Goal: Task Accomplishment & Management: Manage account settings

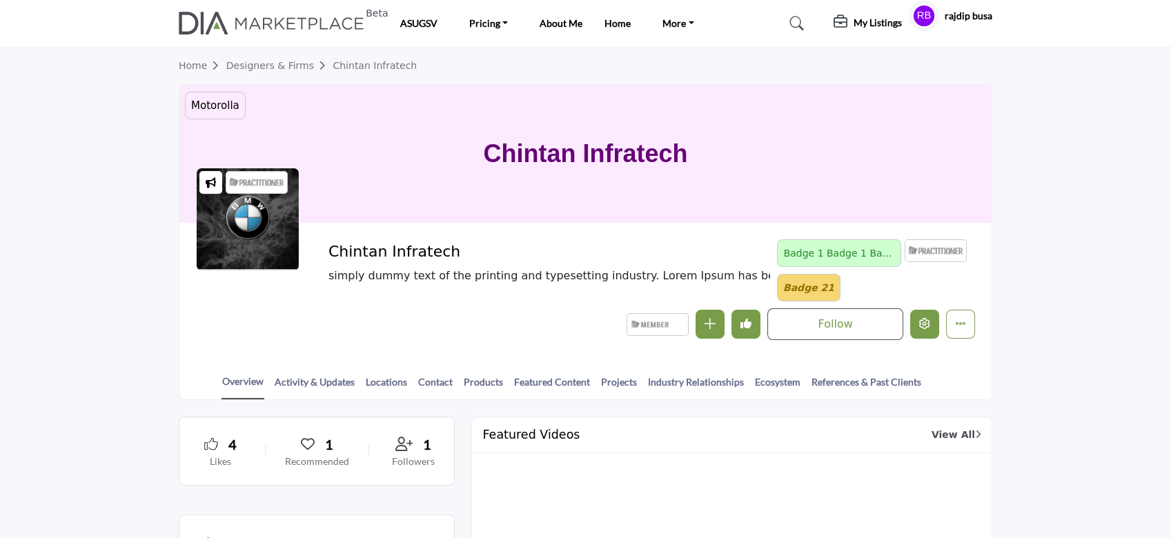
click at [920, 323] on icon "Edit company" at bounding box center [924, 323] width 11 height 11
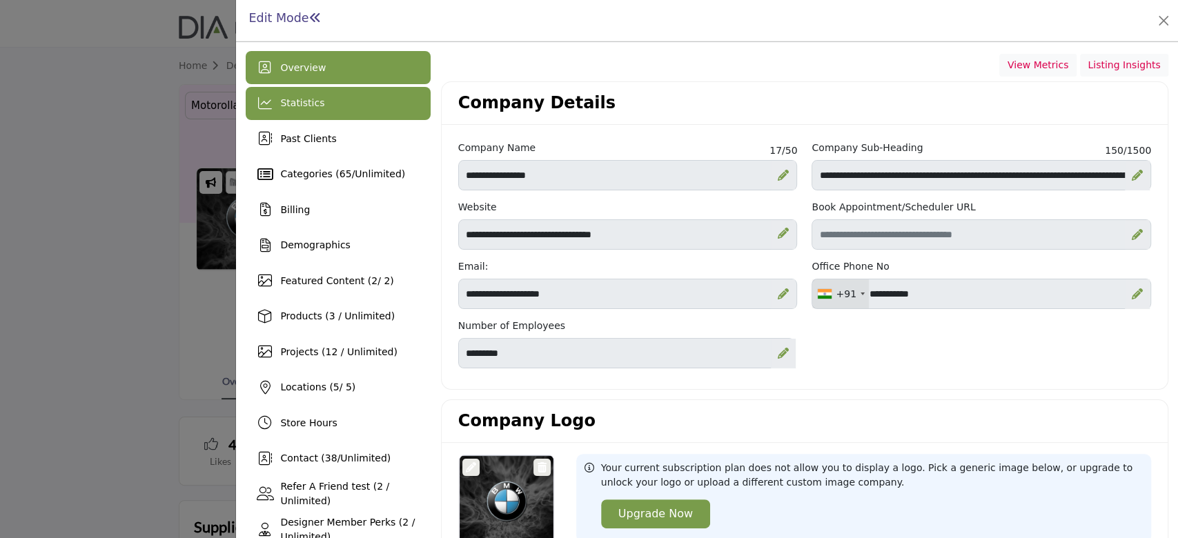
click at [378, 96] on div "Statistics" at bounding box center [338, 103] width 184 height 33
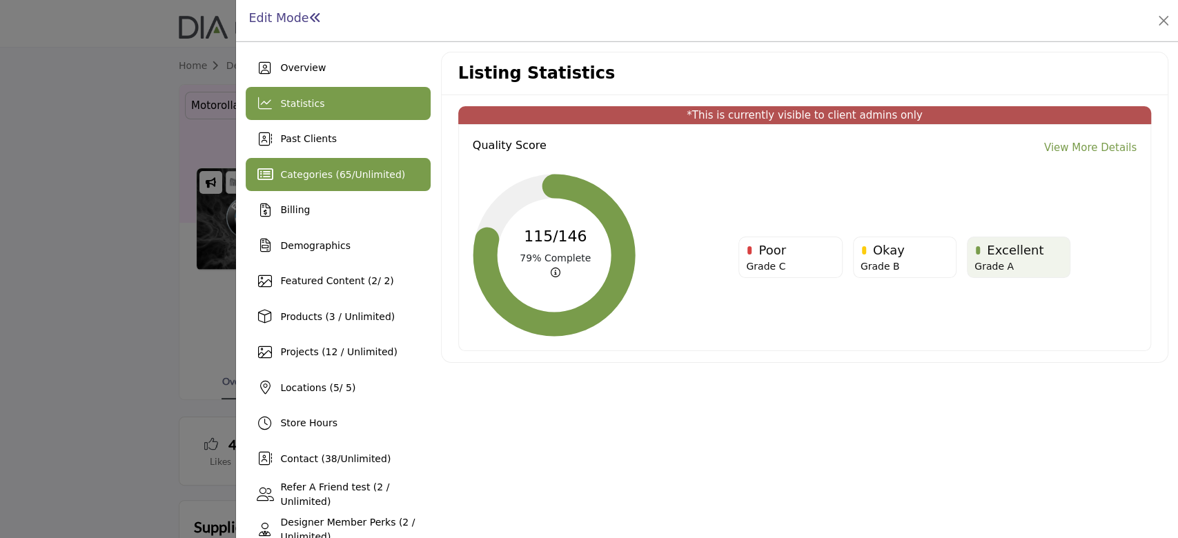
click at [324, 179] on span "Categories ( 65 / Unlimited )" at bounding box center [342, 174] width 125 height 11
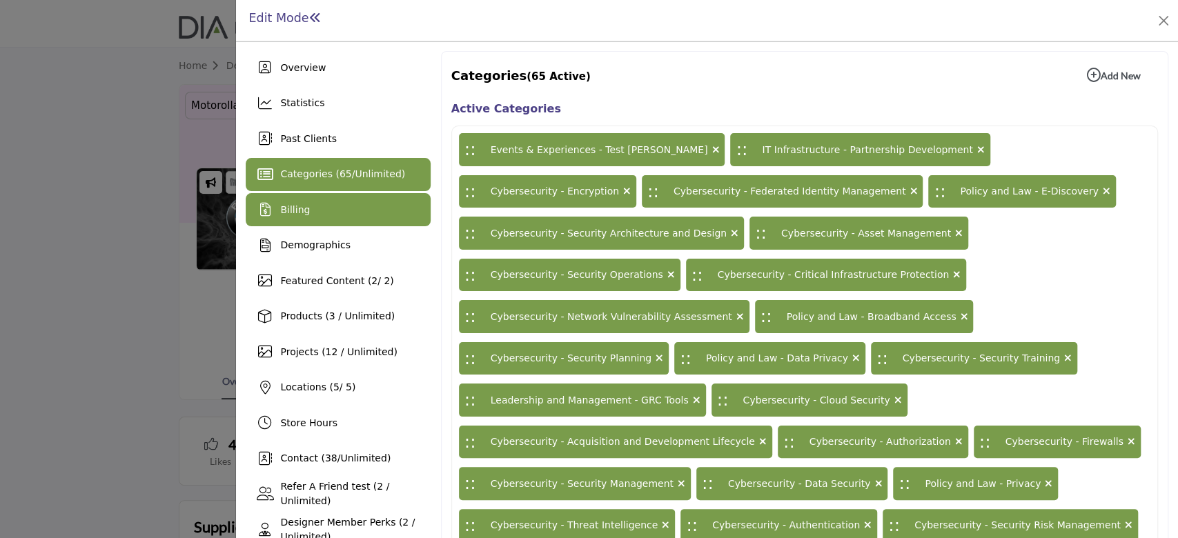
click at [314, 212] on div "Billing" at bounding box center [338, 209] width 184 height 33
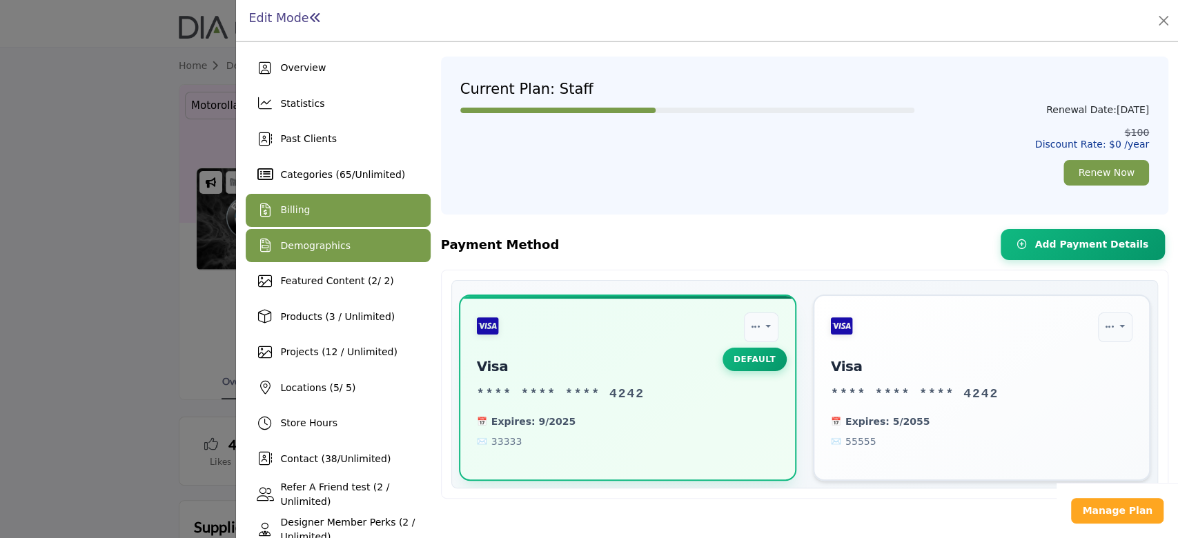
click at [344, 237] on div "Demographics" at bounding box center [338, 245] width 184 height 33
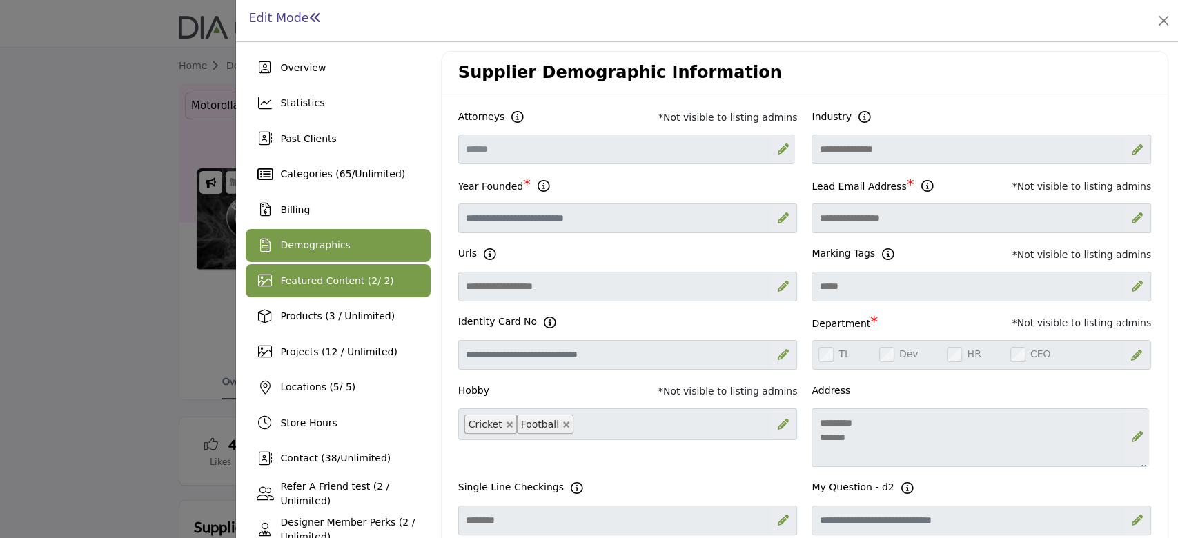
click at [320, 283] on span "Featured Content ( 2 / 2)" at bounding box center [336, 280] width 113 height 11
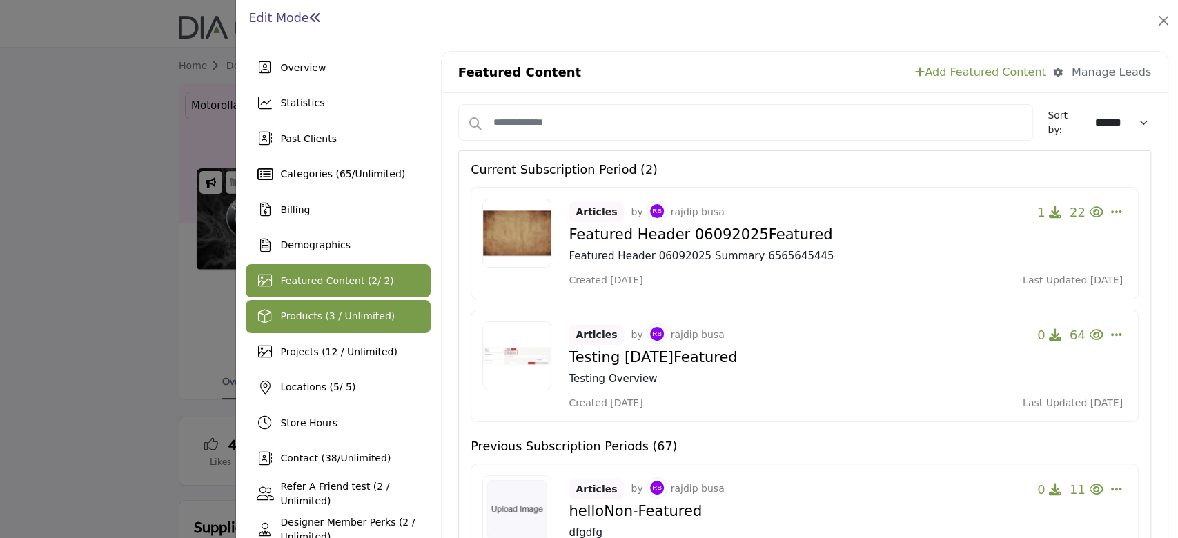
click at [336, 312] on span "Products (3 / Unlimited)" at bounding box center [337, 315] width 115 height 11
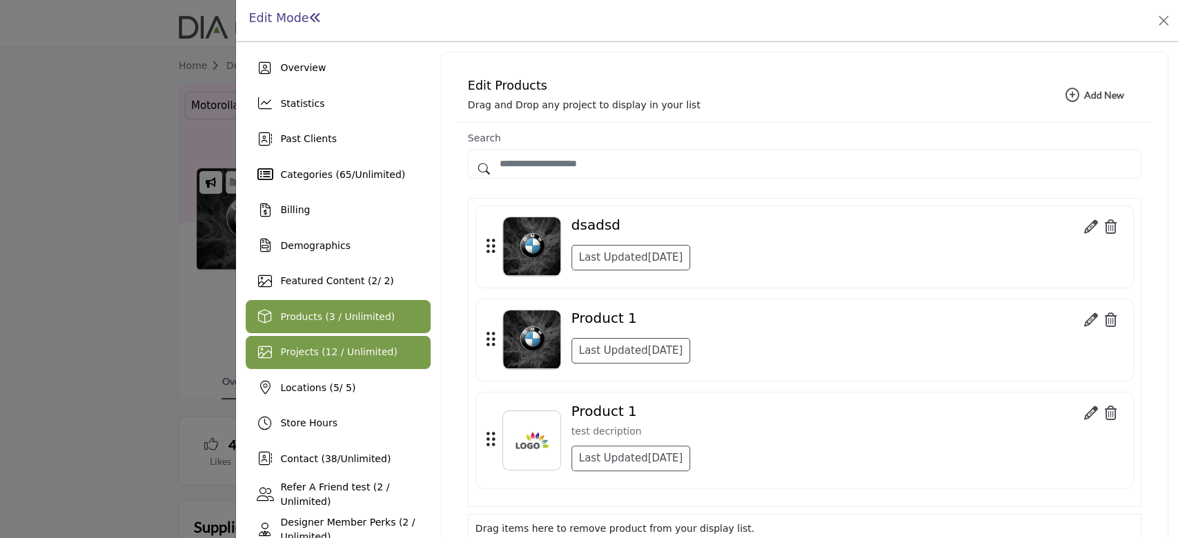
click at [364, 363] on div "Projects (12 / Unlimited)" at bounding box center [338, 352] width 184 height 33
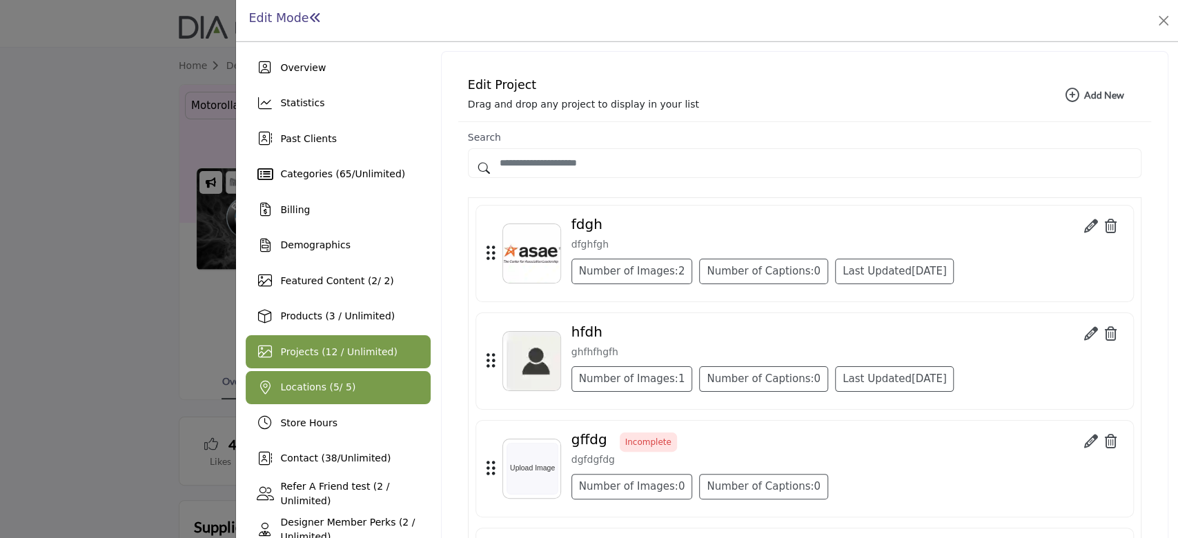
click at [304, 384] on span "Locations ( 5 / 5)" at bounding box center [317, 386] width 75 height 11
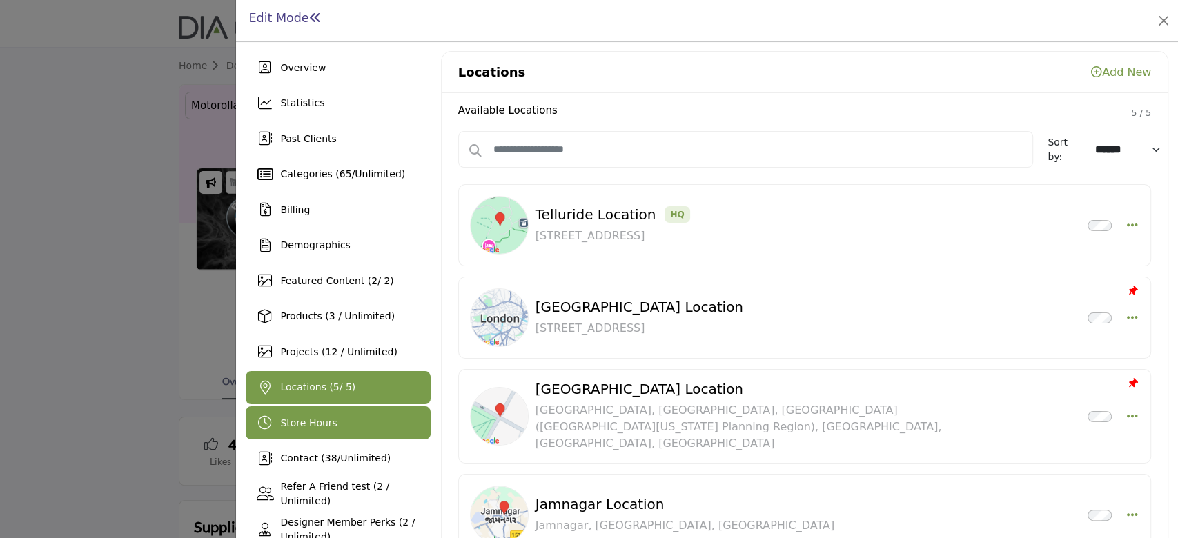
click at [332, 426] on div "Store Hours" at bounding box center [338, 422] width 184 height 33
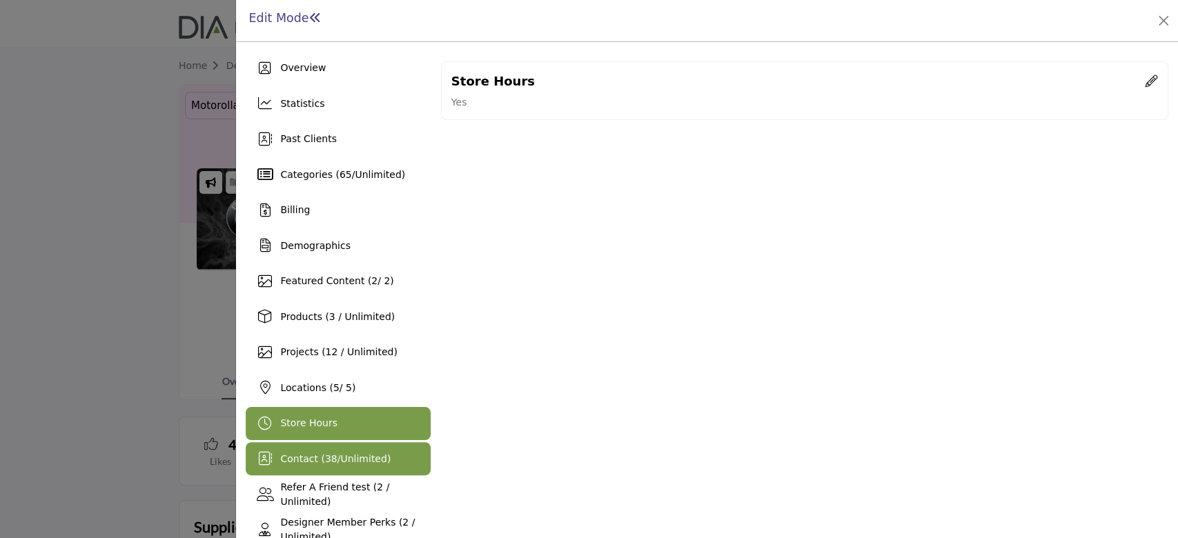
click at [356, 450] on div "Contact ( 38 / Unlimited )" at bounding box center [338, 458] width 184 height 33
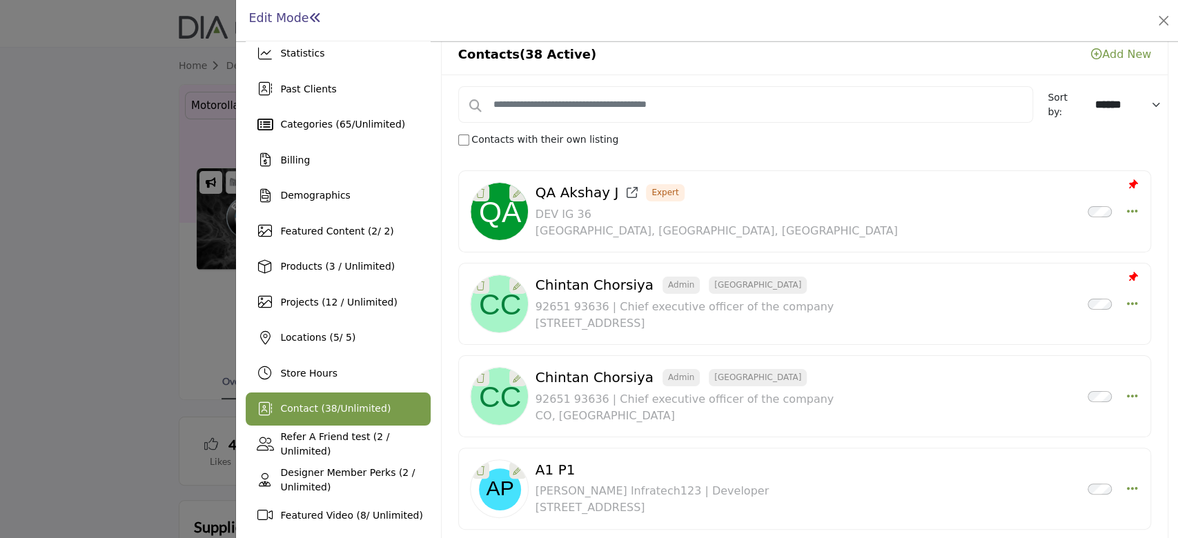
scroll to position [92, 0]
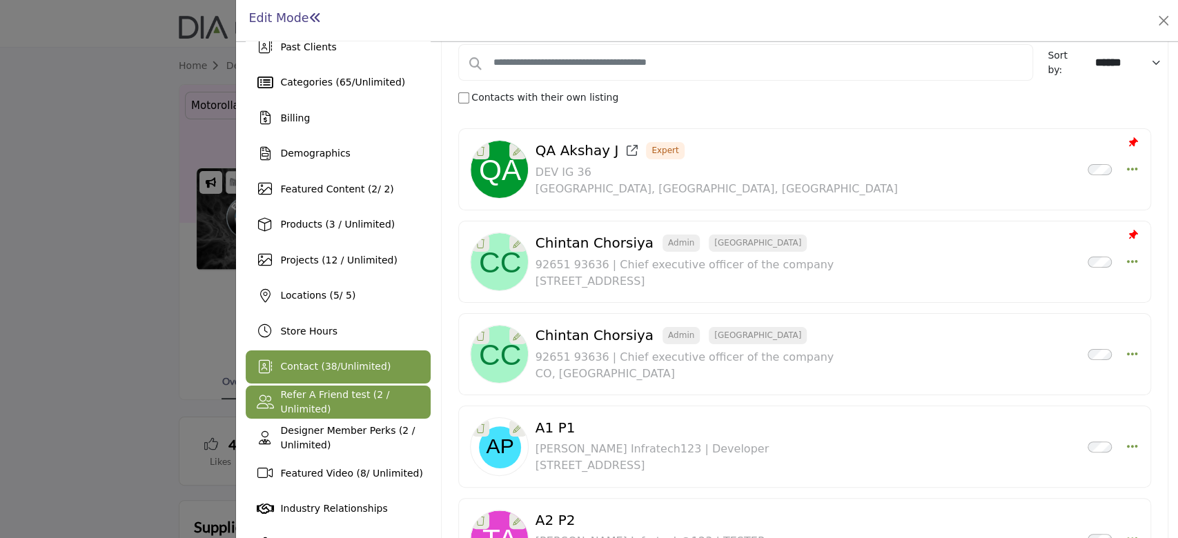
click at [324, 406] on span "Refer A Friend test (2 / Unlimited)" at bounding box center [334, 402] width 109 height 26
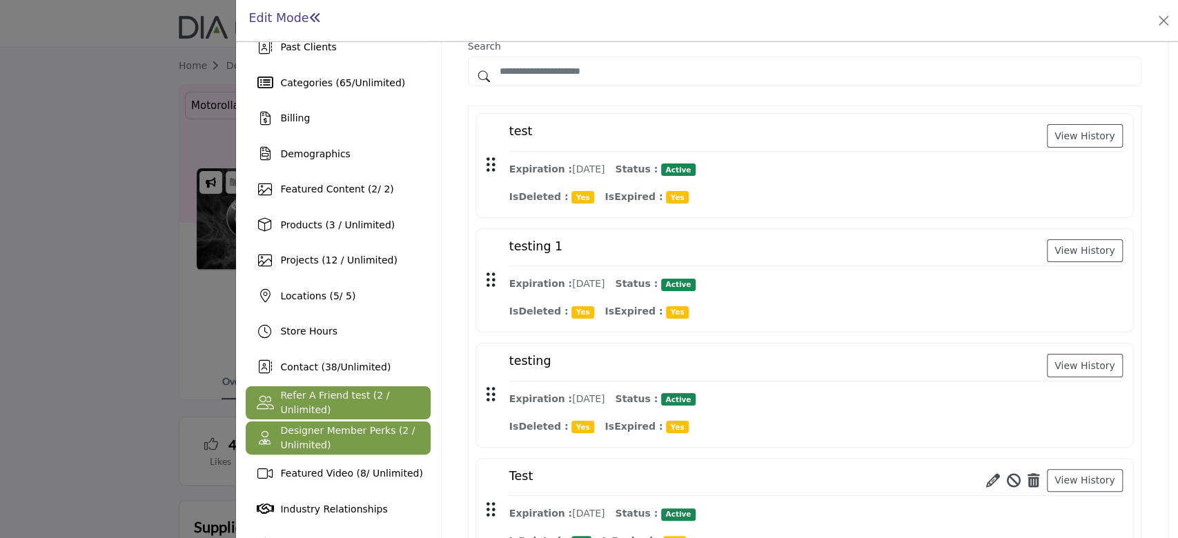
click at [297, 437] on div "Designer Member Perks (2 / Unlimited)" at bounding box center [355, 438] width 150 height 29
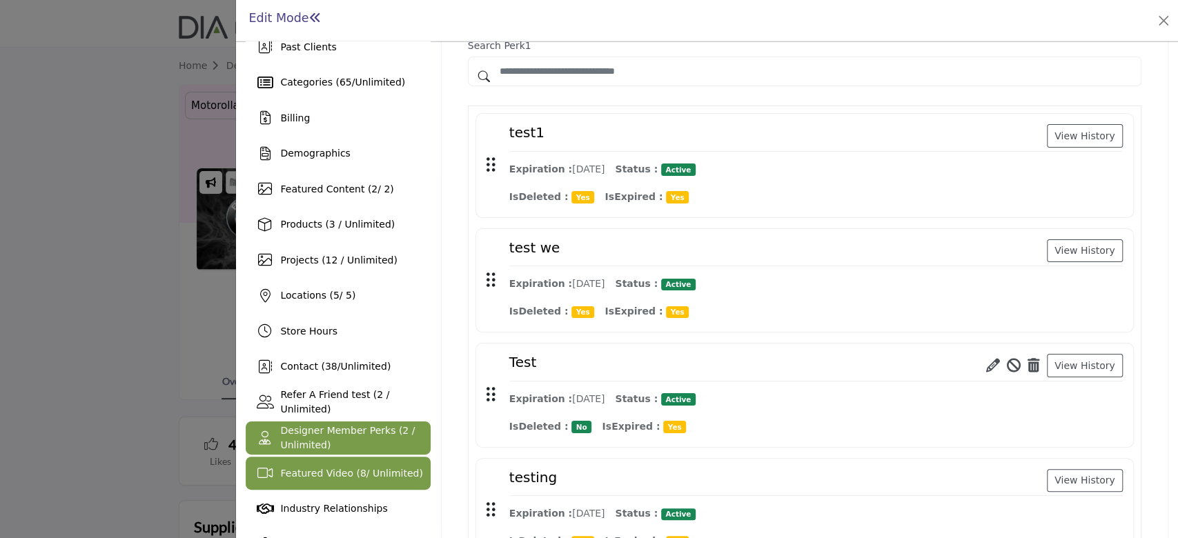
click at [360, 468] on span "8" at bounding box center [363, 473] width 6 height 11
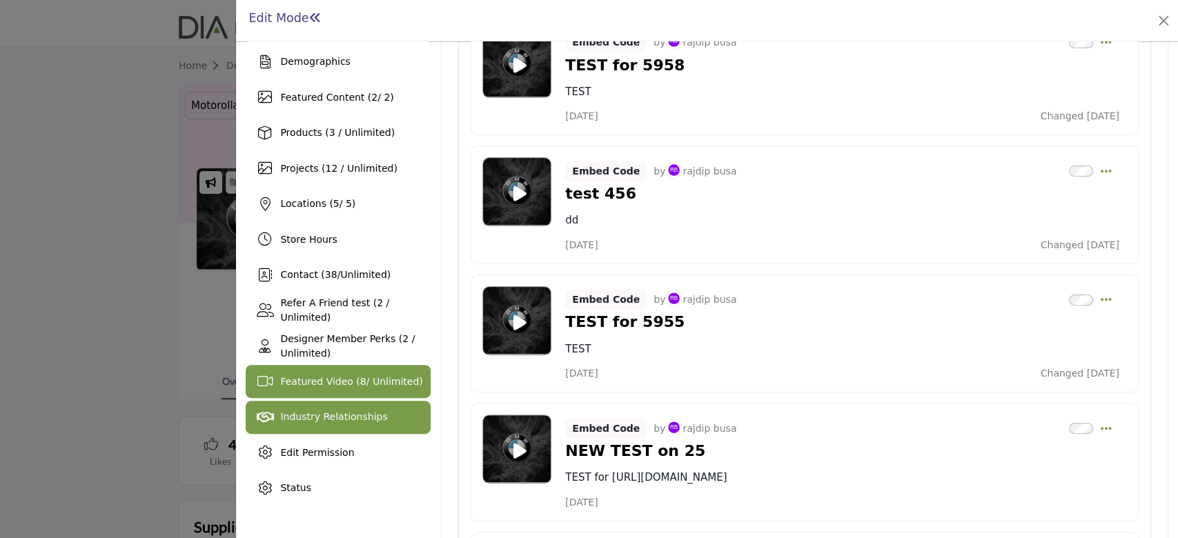
click at [364, 424] on div "Industry Relationships" at bounding box center [338, 417] width 184 height 33
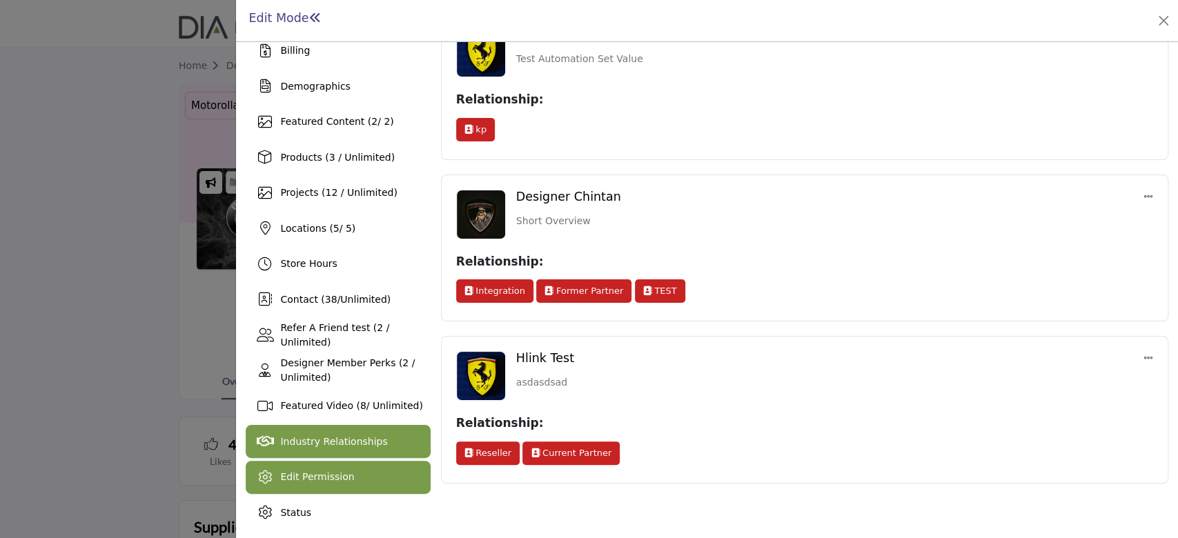
click at [350, 481] on div "Edit Permission" at bounding box center [338, 477] width 184 height 33
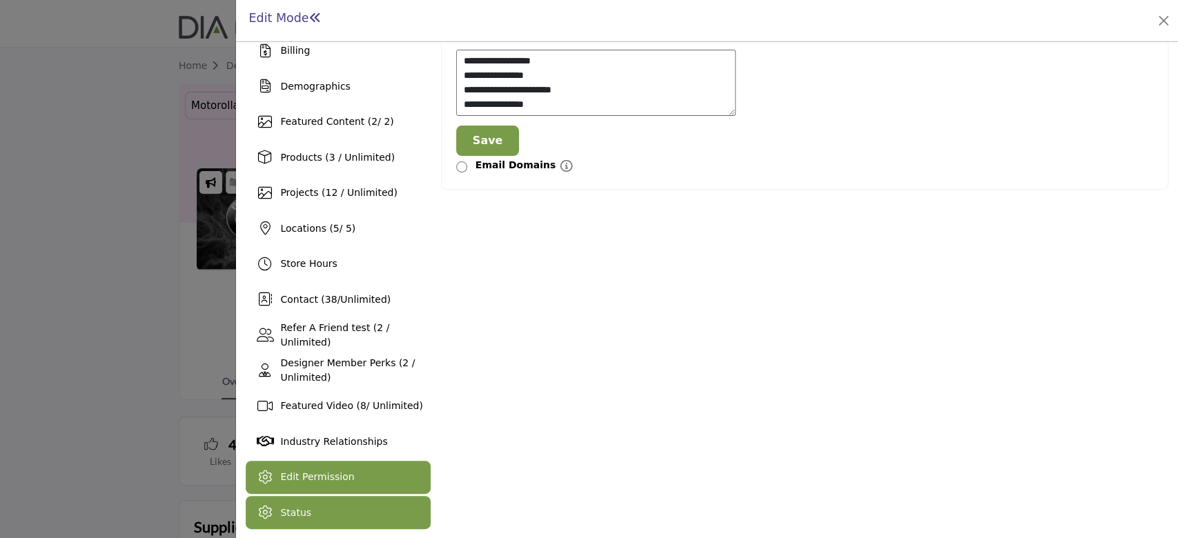
click at [284, 509] on span "Status" at bounding box center [295, 512] width 31 height 11
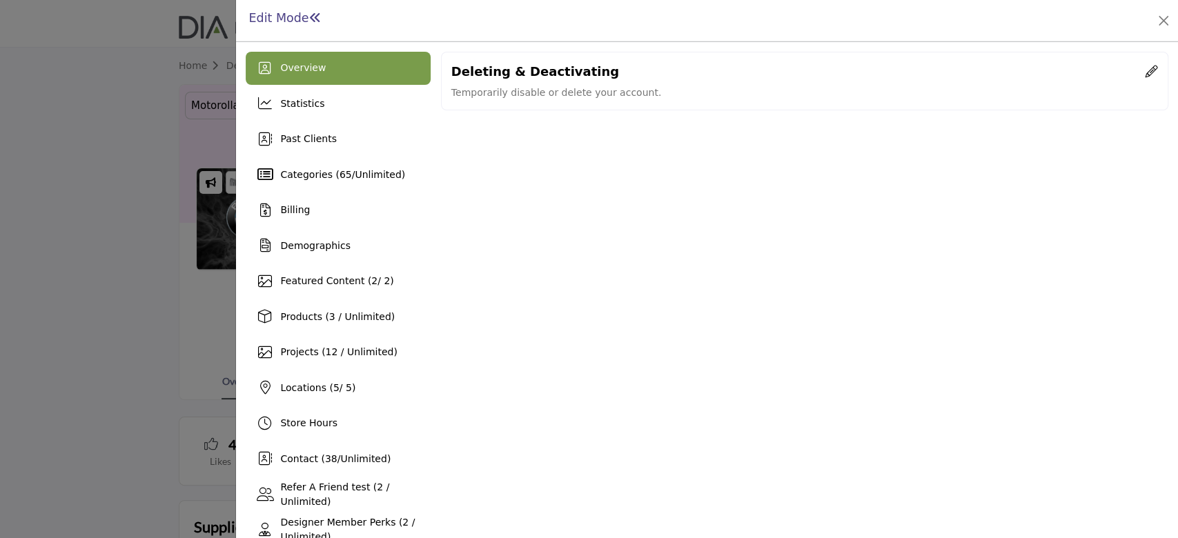
click at [288, 62] on span "Overview" at bounding box center [303, 67] width 46 height 11
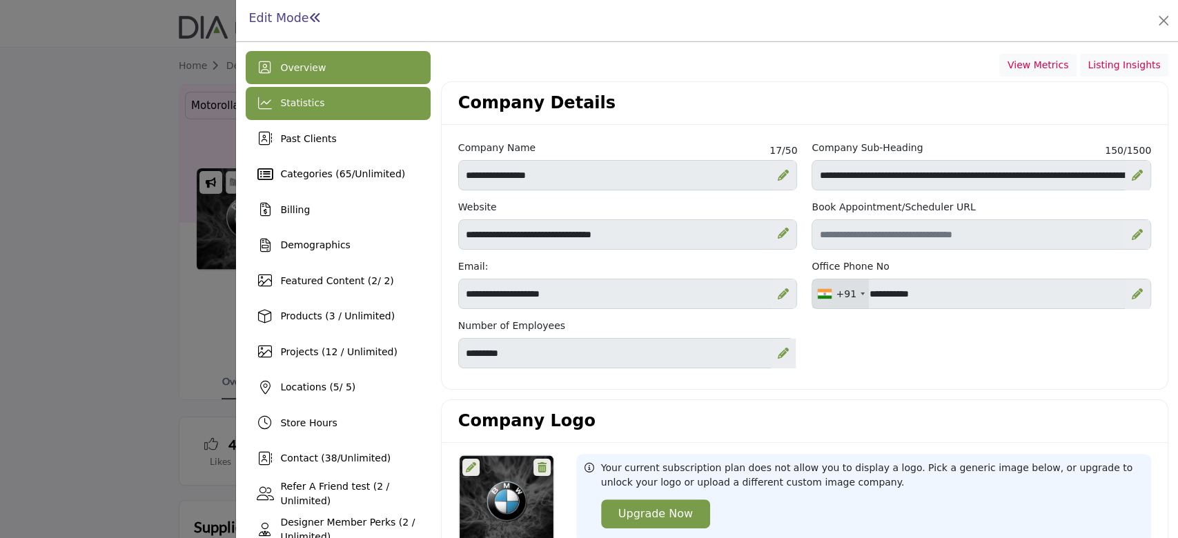
click at [328, 110] on div "Statistics" at bounding box center [338, 103] width 184 height 33
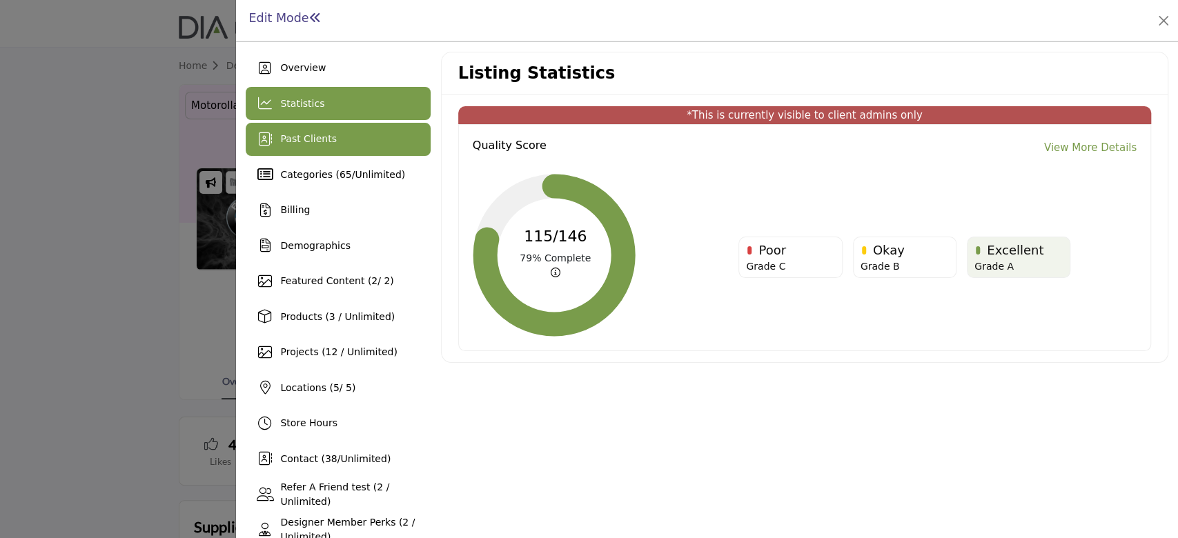
click at [277, 126] on div "Past Clients" at bounding box center [338, 139] width 184 height 33
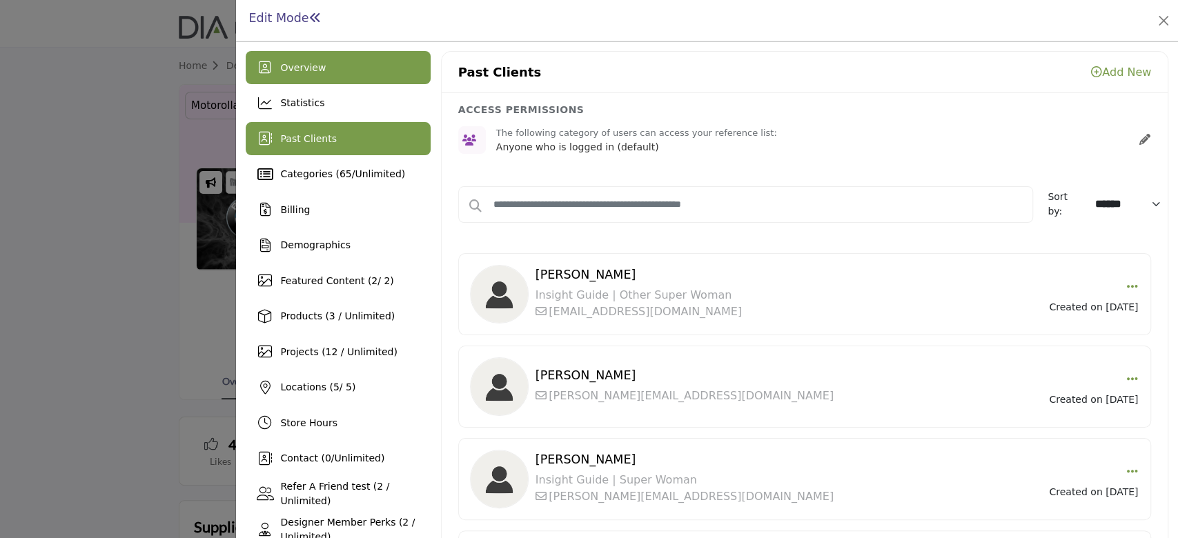
click at [317, 69] on span "Overview" at bounding box center [303, 67] width 46 height 11
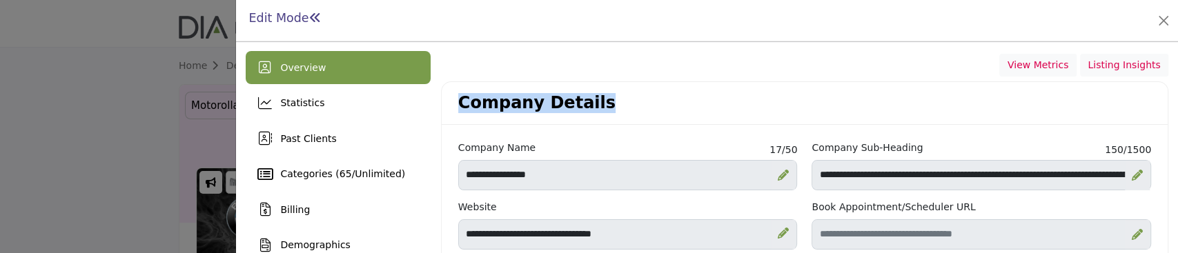
drag, startPoint x: 441, startPoint y: 109, endPoint x: 620, endPoint y: 99, distance: 178.9
click at [620, 99] on div "Company Details" at bounding box center [804, 103] width 726 height 43
click at [553, 103] on h2 "Company Details" at bounding box center [536, 103] width 157 height 20
drag, startPoint x: 456, startPoint y: 101, endPoint x: 582, endPoint y: 98, distance: 126.3
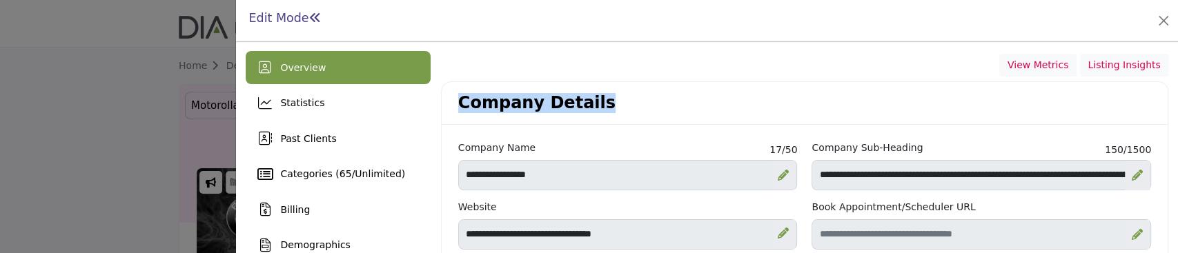
click at [582, 98] on h2 "Company Details" at bounding box center [536, 103] width 157 height 20
copy h2 "Company Details"
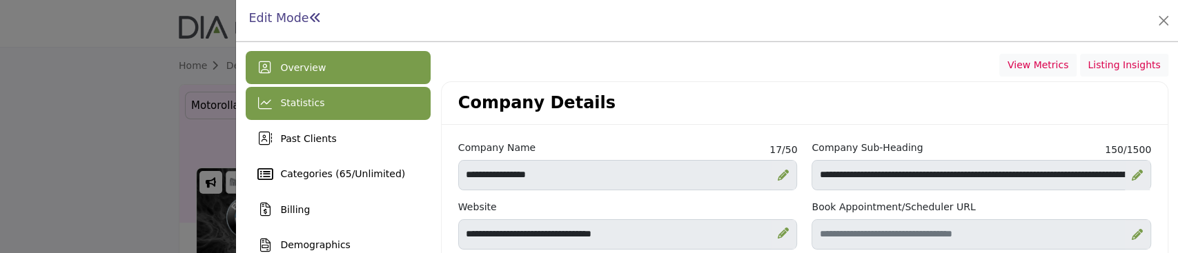
click at [321, 99] on div "Statistics" at bounding box center [338, 103] width 184 height 33
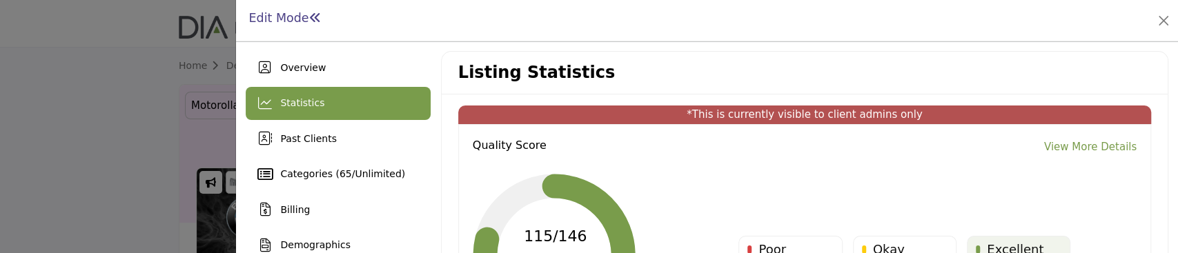
click at [1080, 143] on link "View More Details" at bounding box center [1090, 147] width 92 height 16
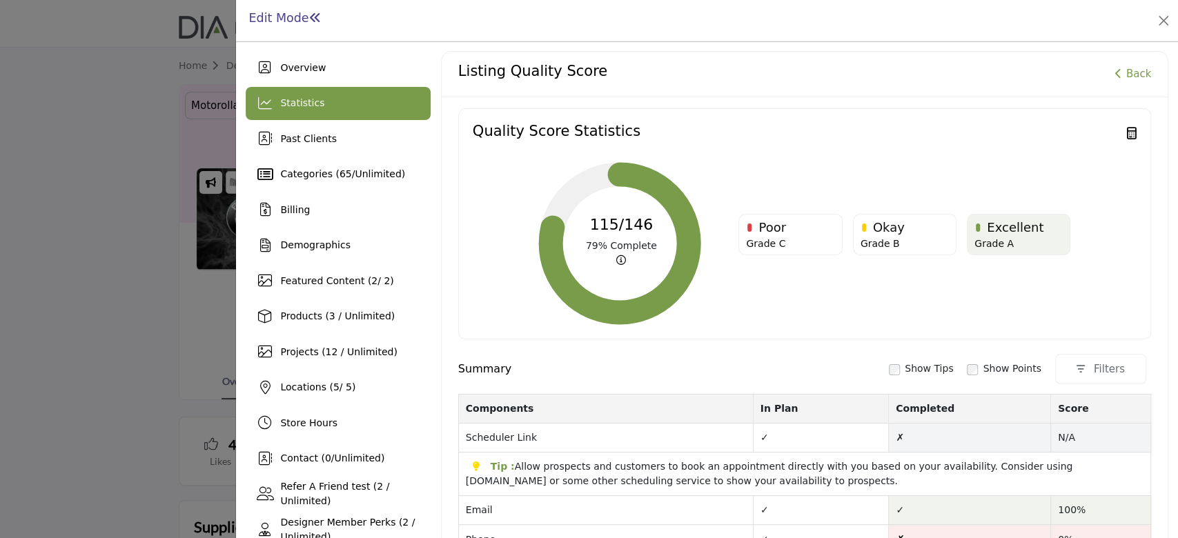
click at [375, 102] on div "Statistics" at bounding box center [338, 103] width 184 height 33
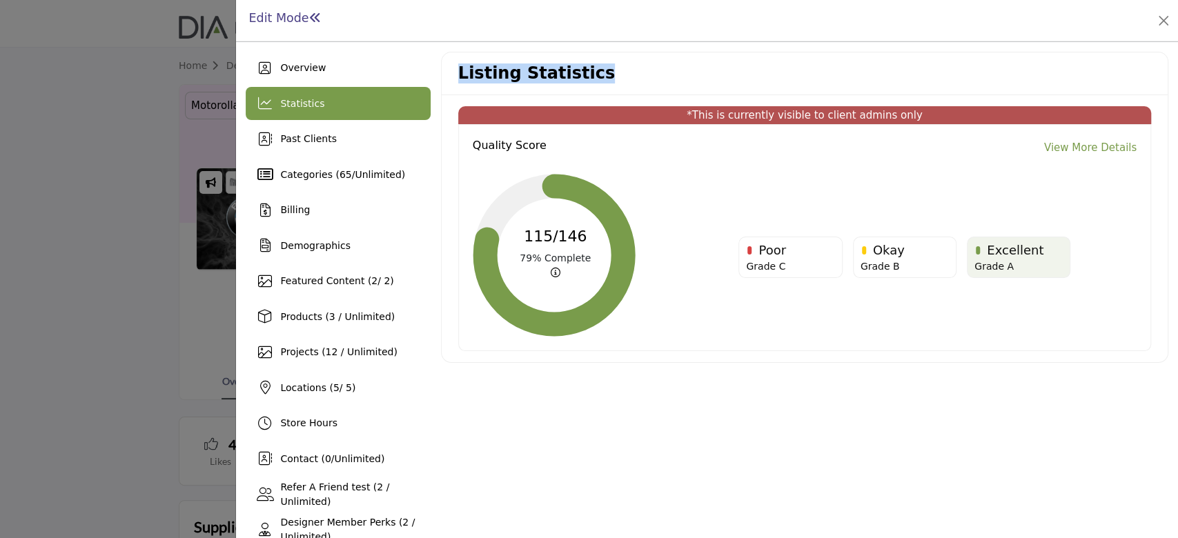
drag, startPoint x: 453, startPoint y: 74, endPoint x: 753, endPoint y: 71, distance: 299.4
click at [753, 71] on div "Listing Statistics" at bounding box center [804, 73] width 726 height 43
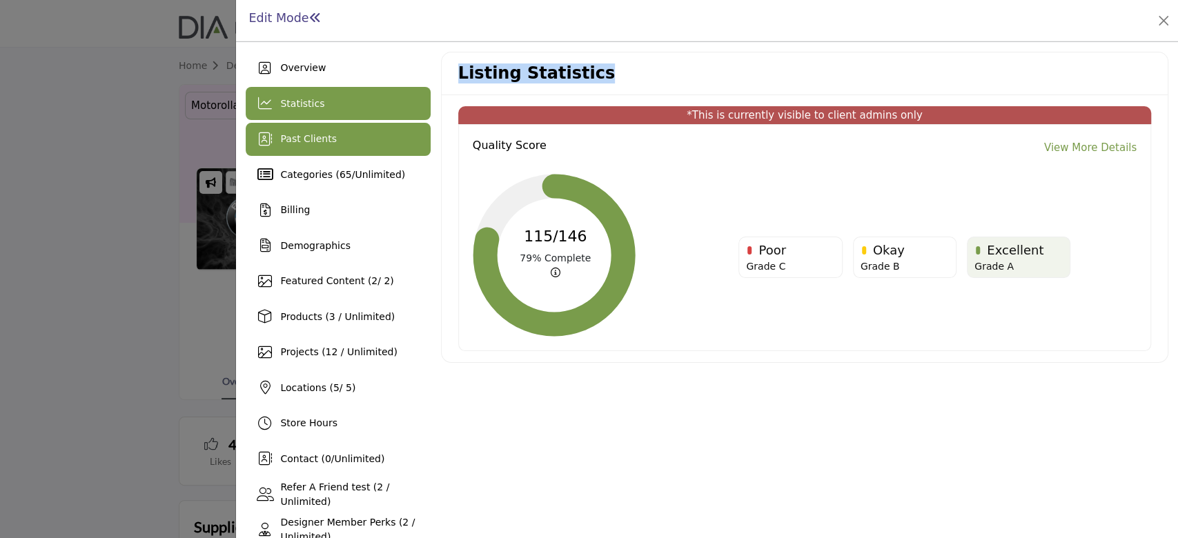
click at [309, 137] on span "Past Clients" at bounding box center [308, 138] width 56 height 11
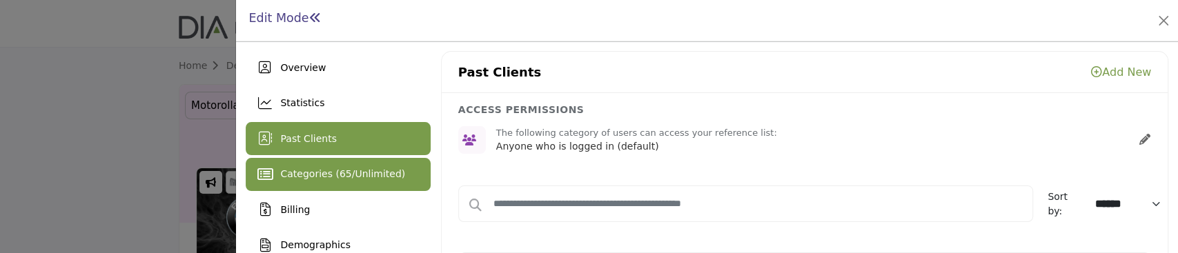
click at [334, 181] on div "Categories ( 65 / Unlimited )" at bounding box center [338, 174] width 184 height 33
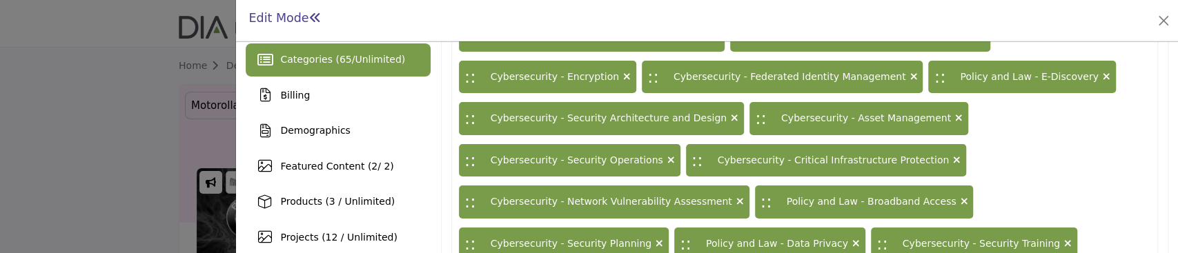
scroll to position [92, 0]
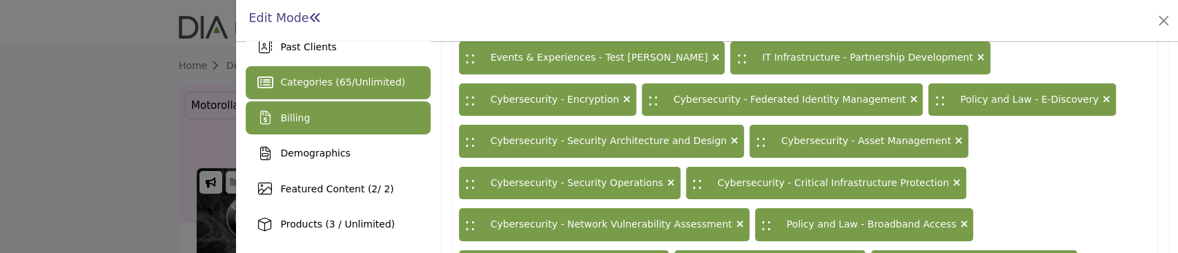
click at [309, 124] on div "Billing" at bounding box center [338, 117] width 184 height 33
